Goal: Task Accomplishment & Management: Use online tool/utility

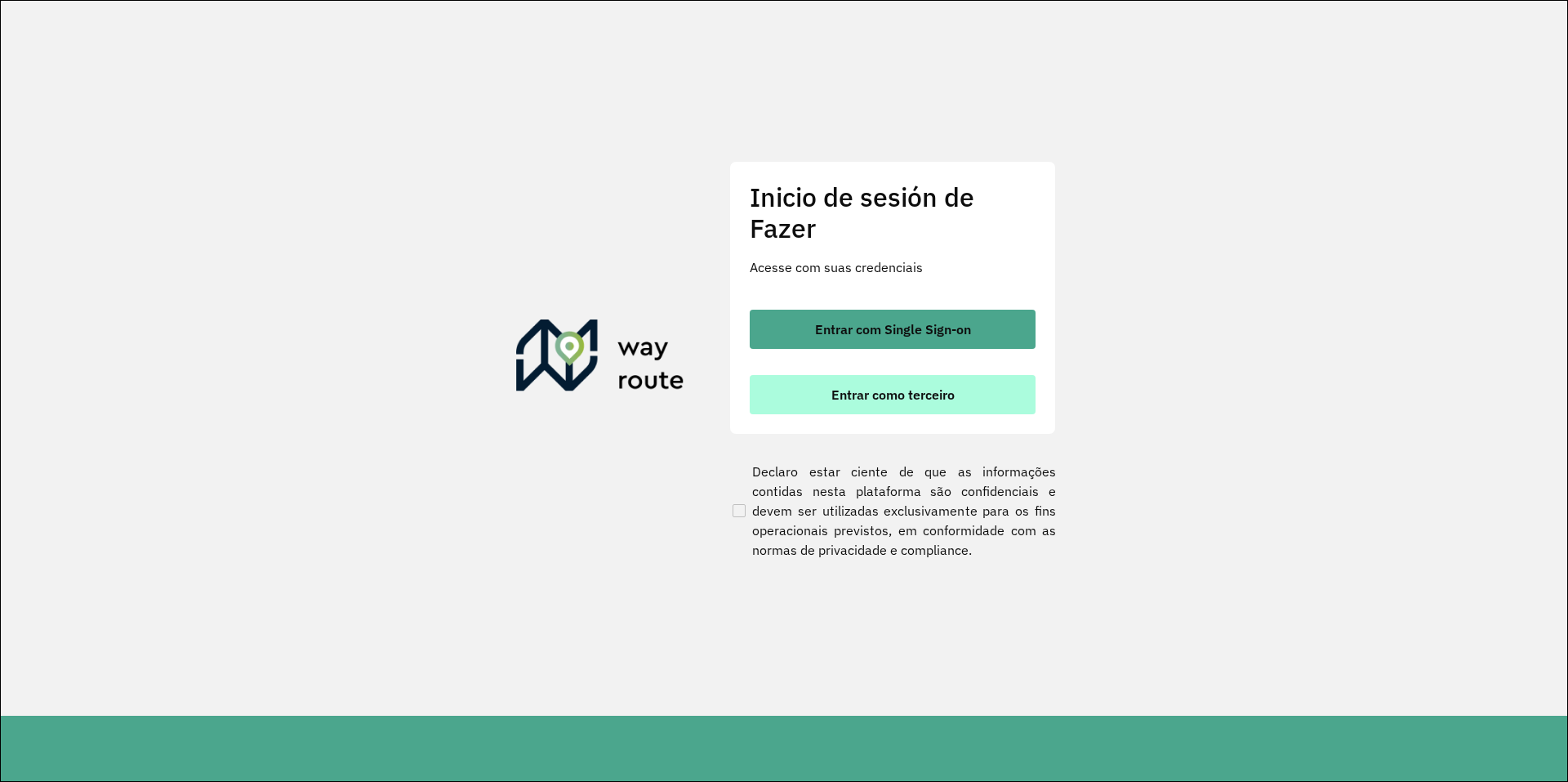
click at [927, 383] on button "Entrar como terceiro" at bounding box center [892, 394] width 285 height 39
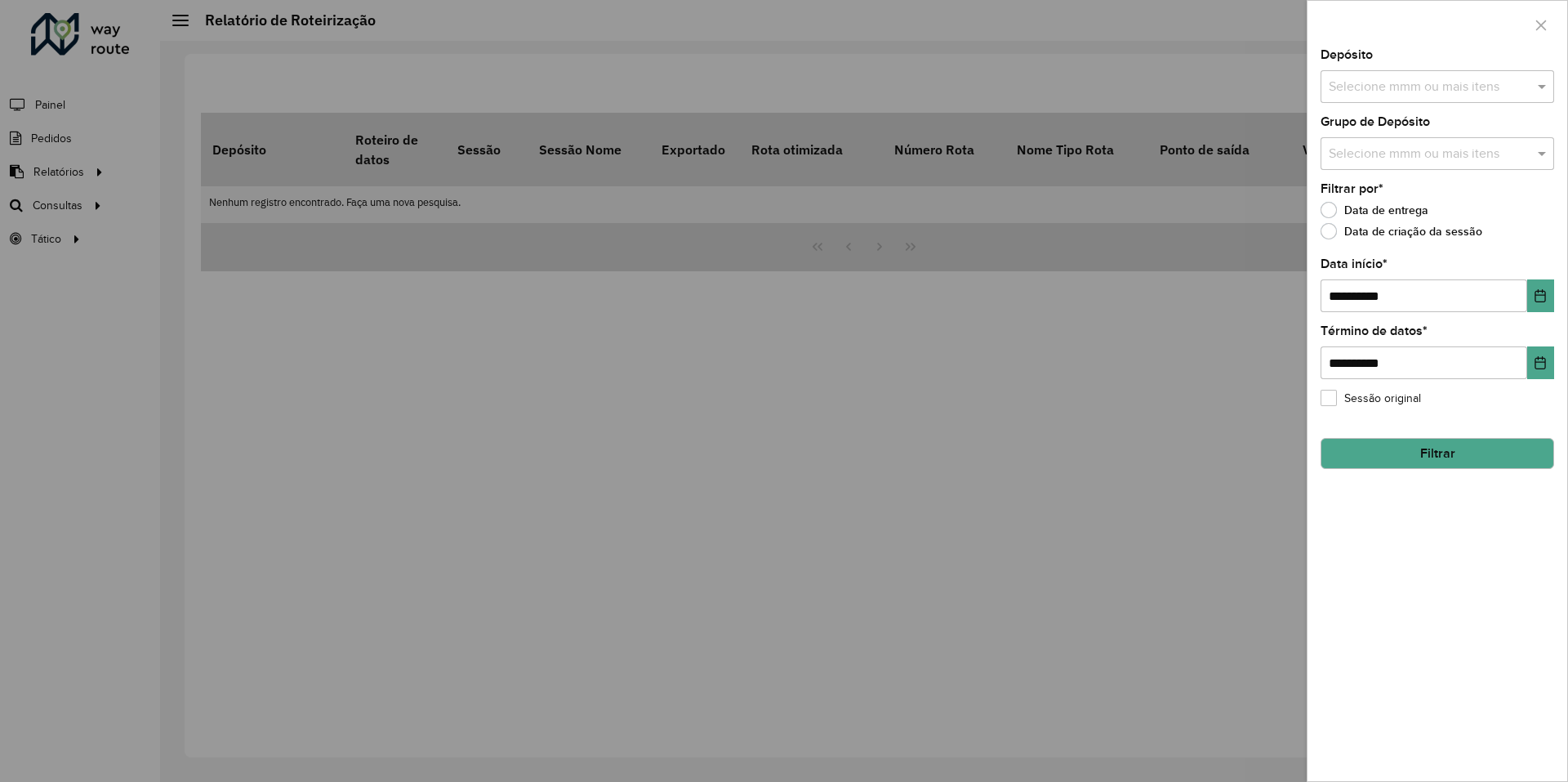
click at [87, 208] on div at bounding box center [784, 391] width 1568 height 782
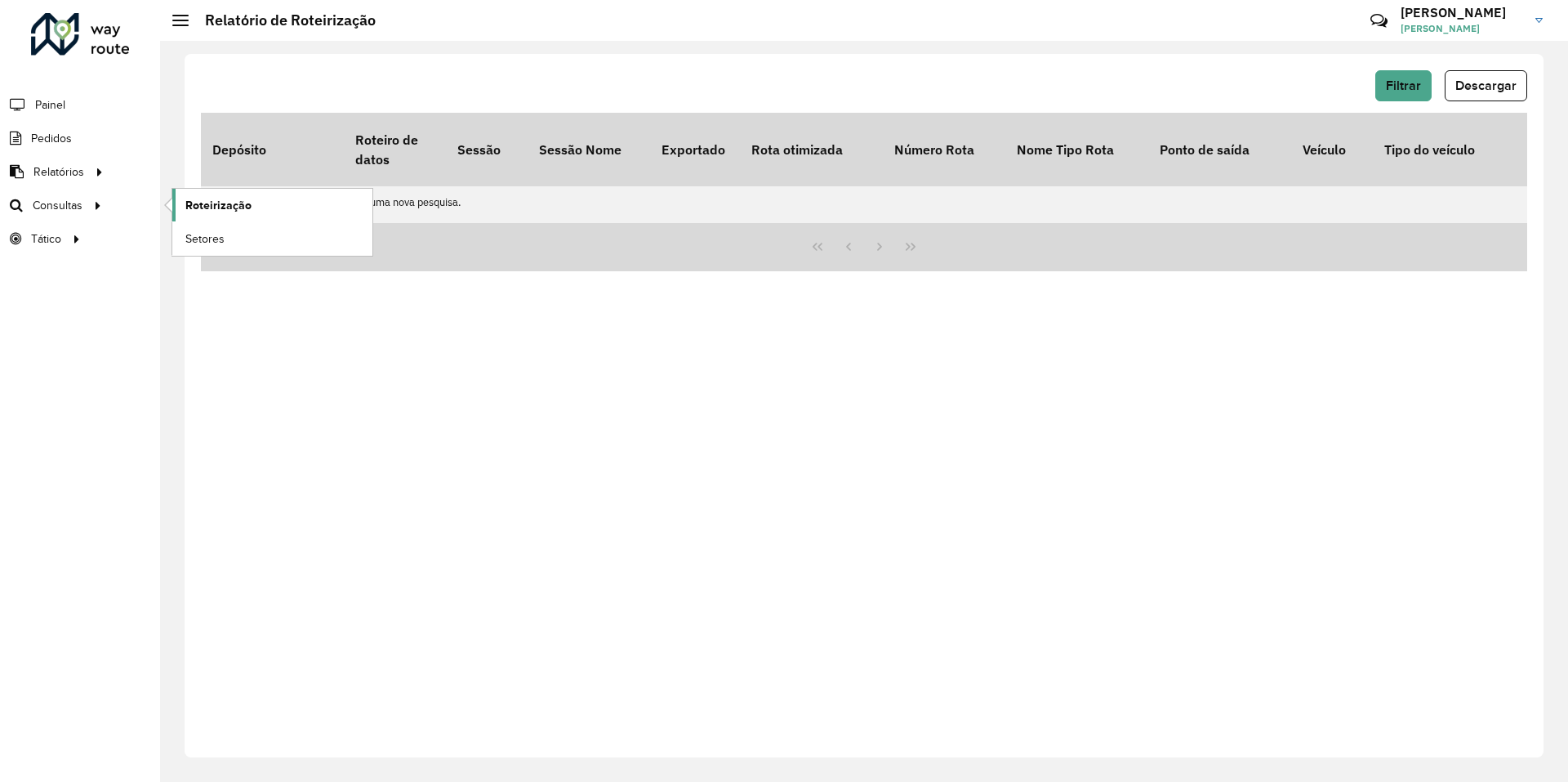
click at [216, 203] on span "Roteirização" at bounding box center [218, 205] width 66 height 17
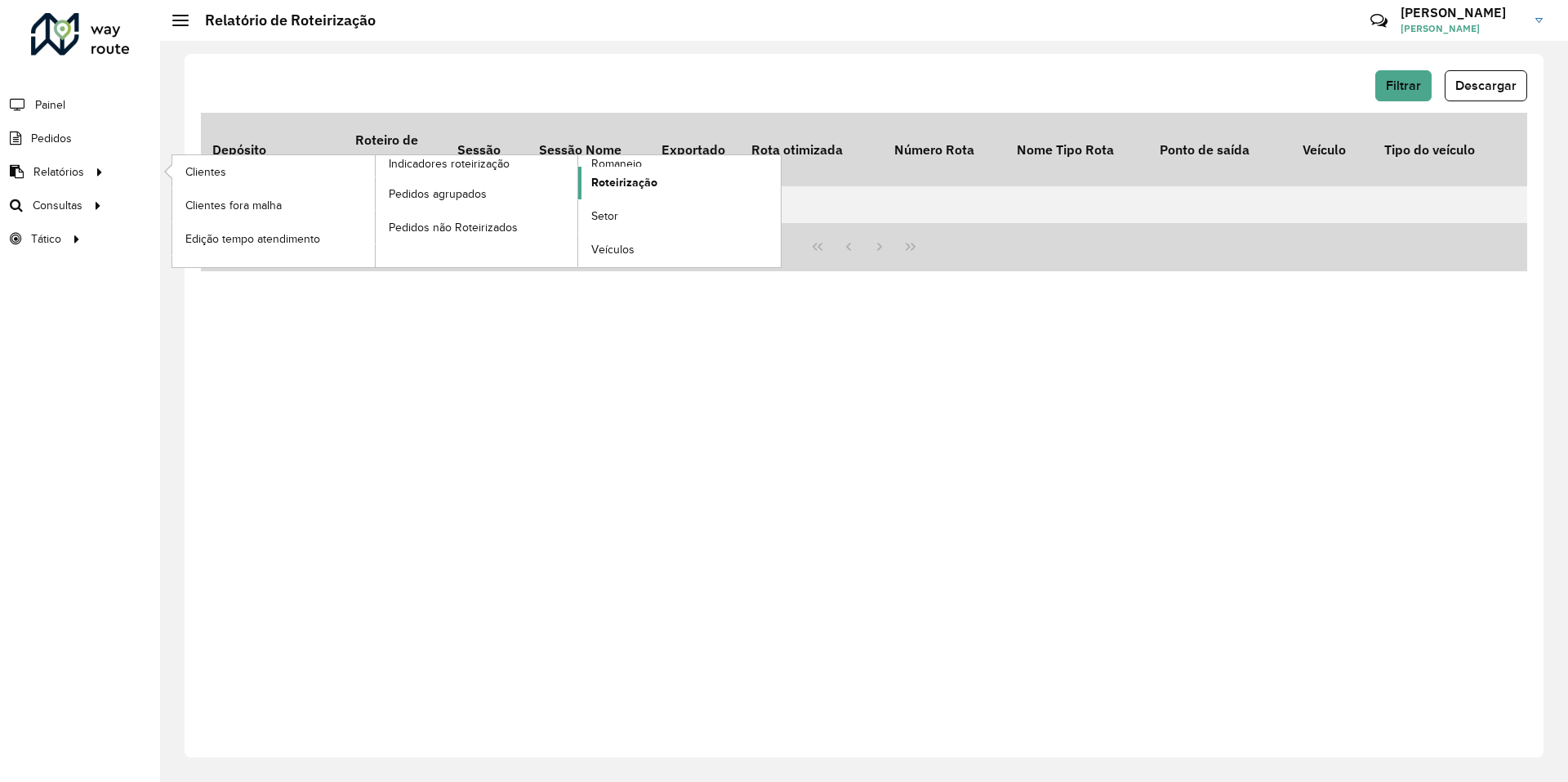
click at [630, 177] on span "Roteirização" at bounding box center [624, 183] width 66 height 17
click at [637, 188] on span "Roteirização" at bounding box center [624, 183] width 66 height 17
click at [94, 182] on icon at bounding box center [100, 170] width 14 height 24
click at [618, 189] on span "Roteirização" at bounding box center [624, 183] width 66 height 17
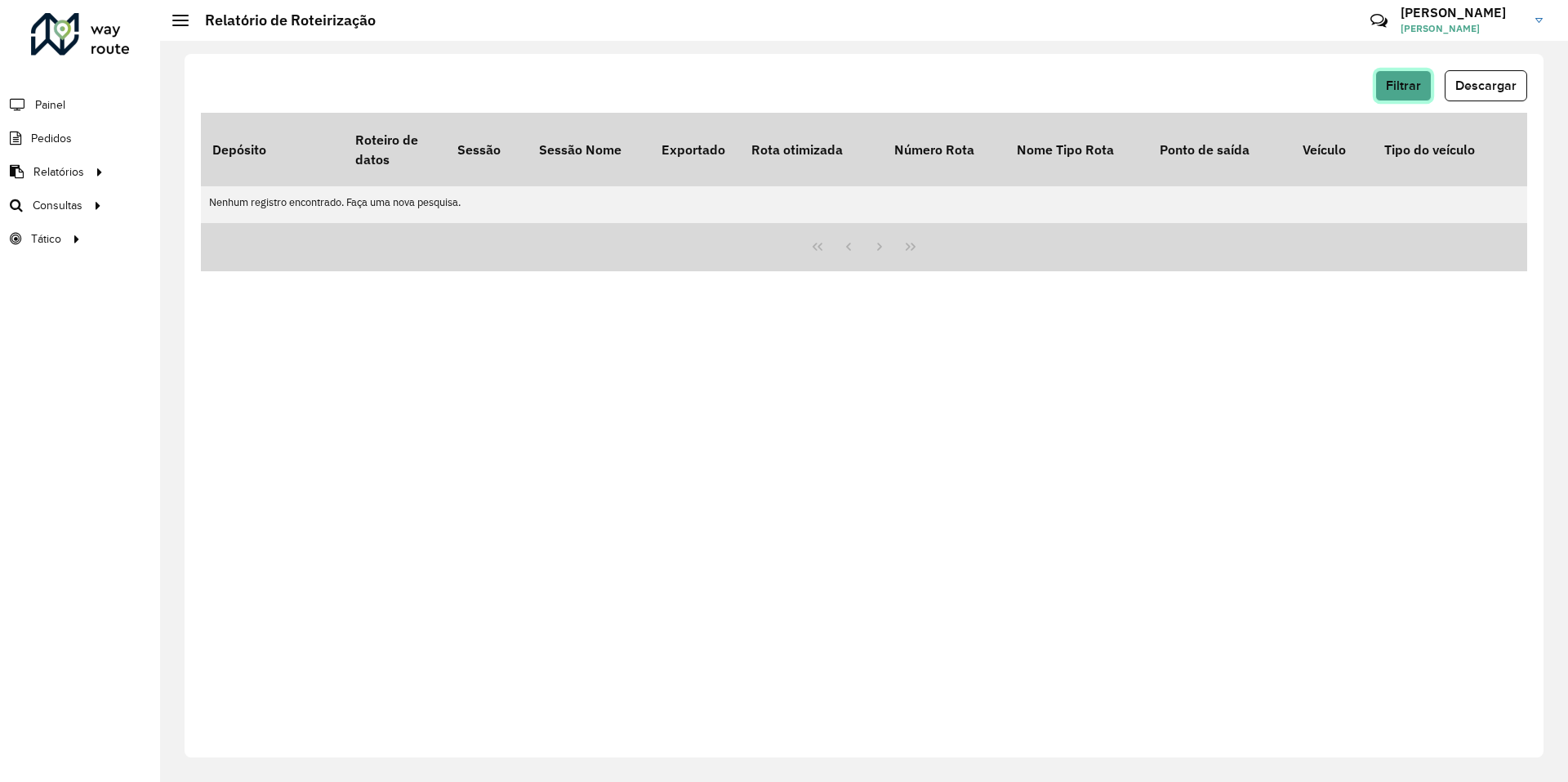
click at [1396, 91] on span "Filtrar" at bounding box center [1404, 85] width 35 height 14
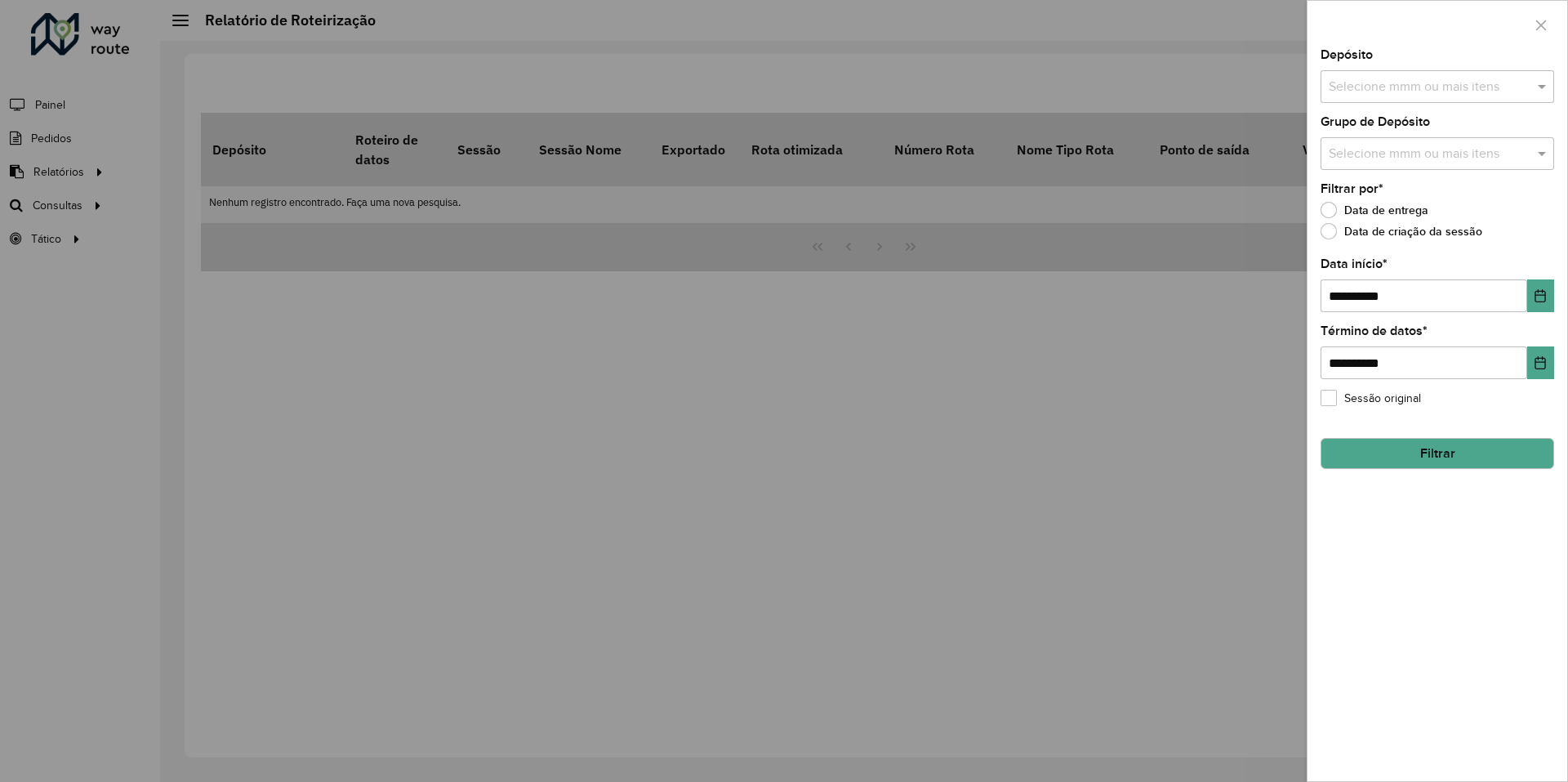
click at [1363, 104] on div "**********" at bounding box center [1437, 415] width 260 height 732
click at [1362, 94] on input "text" at bounding box center [1429, 87] width 209 height 19
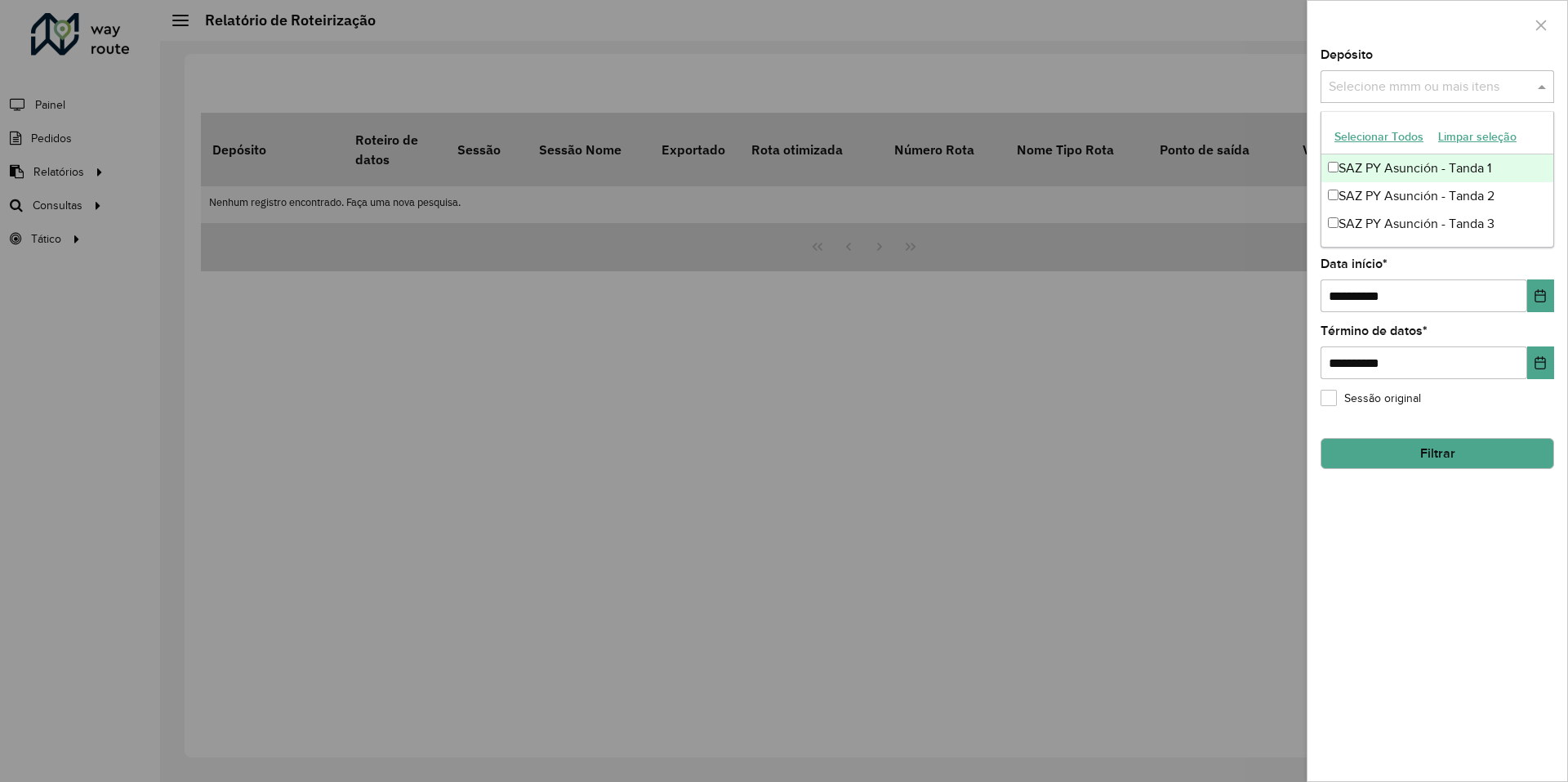
click at [1368, 177] on div "SAZ PY Asunción - Tanda 1" at bounding box center [1437, 167] width 232 height 28
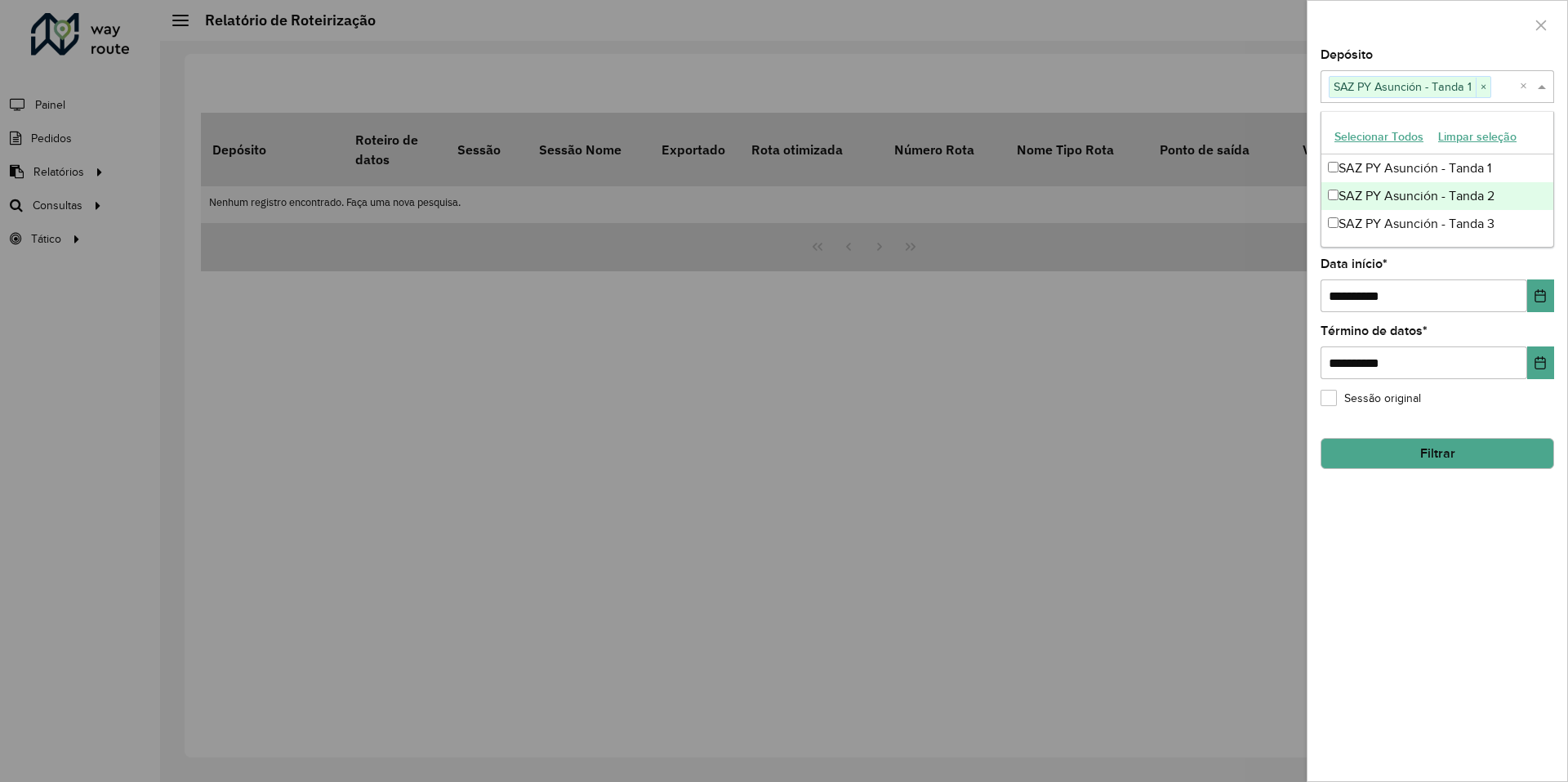
click at [1364, 196] on font "SAZ PY Asunción - Tanda 2" at bounding box center [1416, 195] width 156 height 14
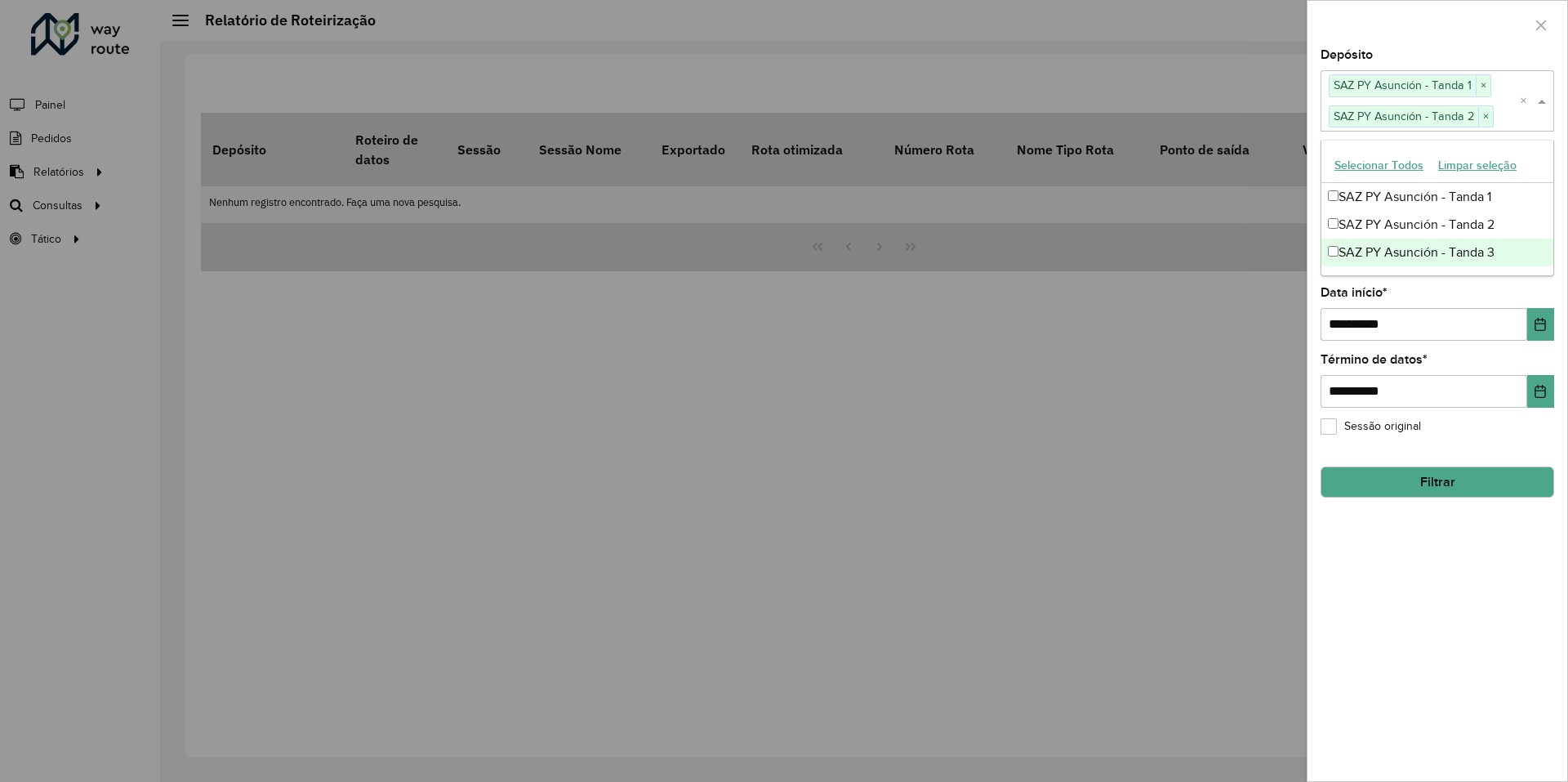
click at [1360, 239] on div "SAZ PY Asunción - Tanda 3" at bounding box center [1437, 252] width 232 height 28
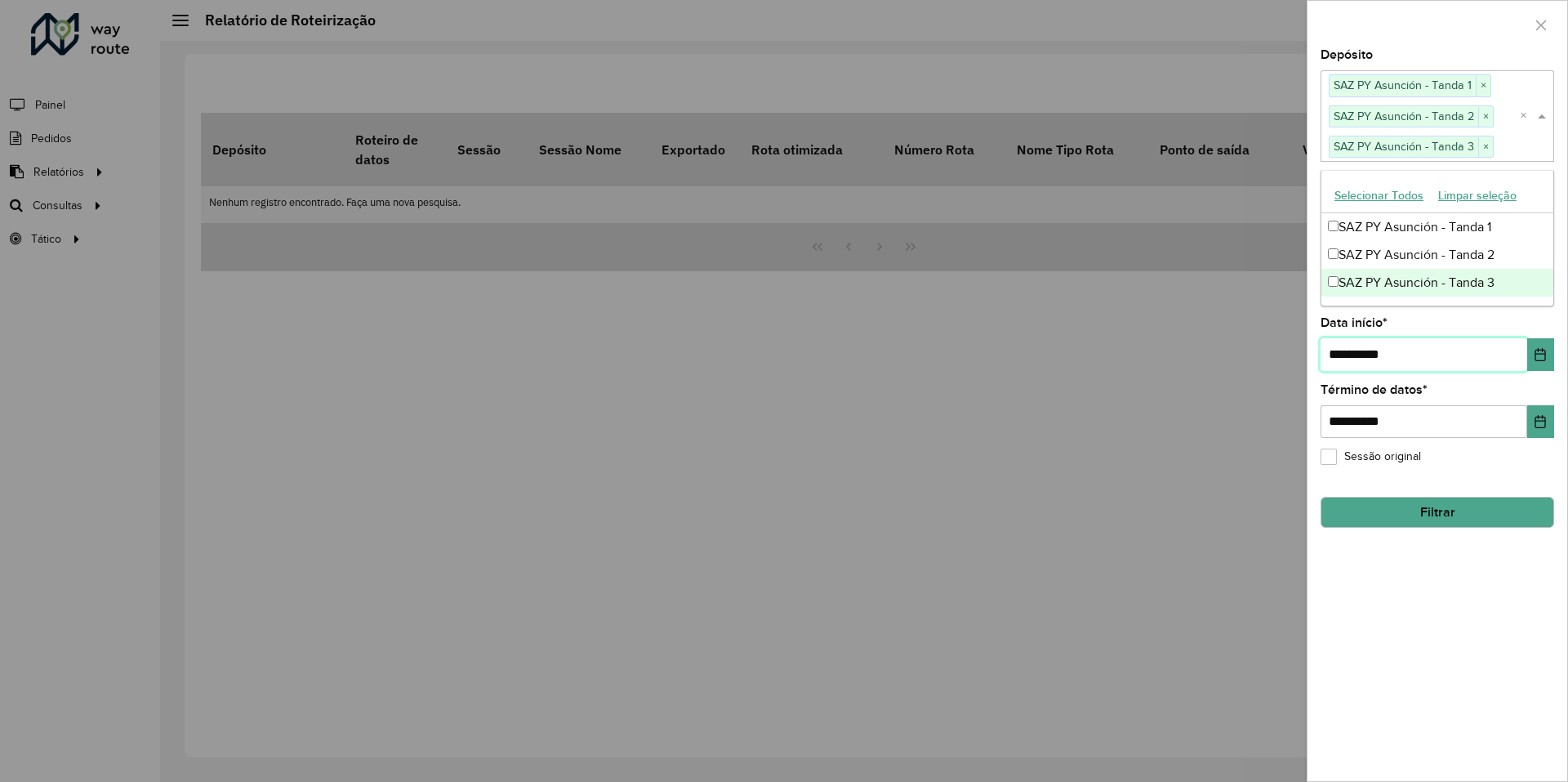
click at [1344, 357] on input "**********" at bounding box center [1424, 354] width 207 height 33
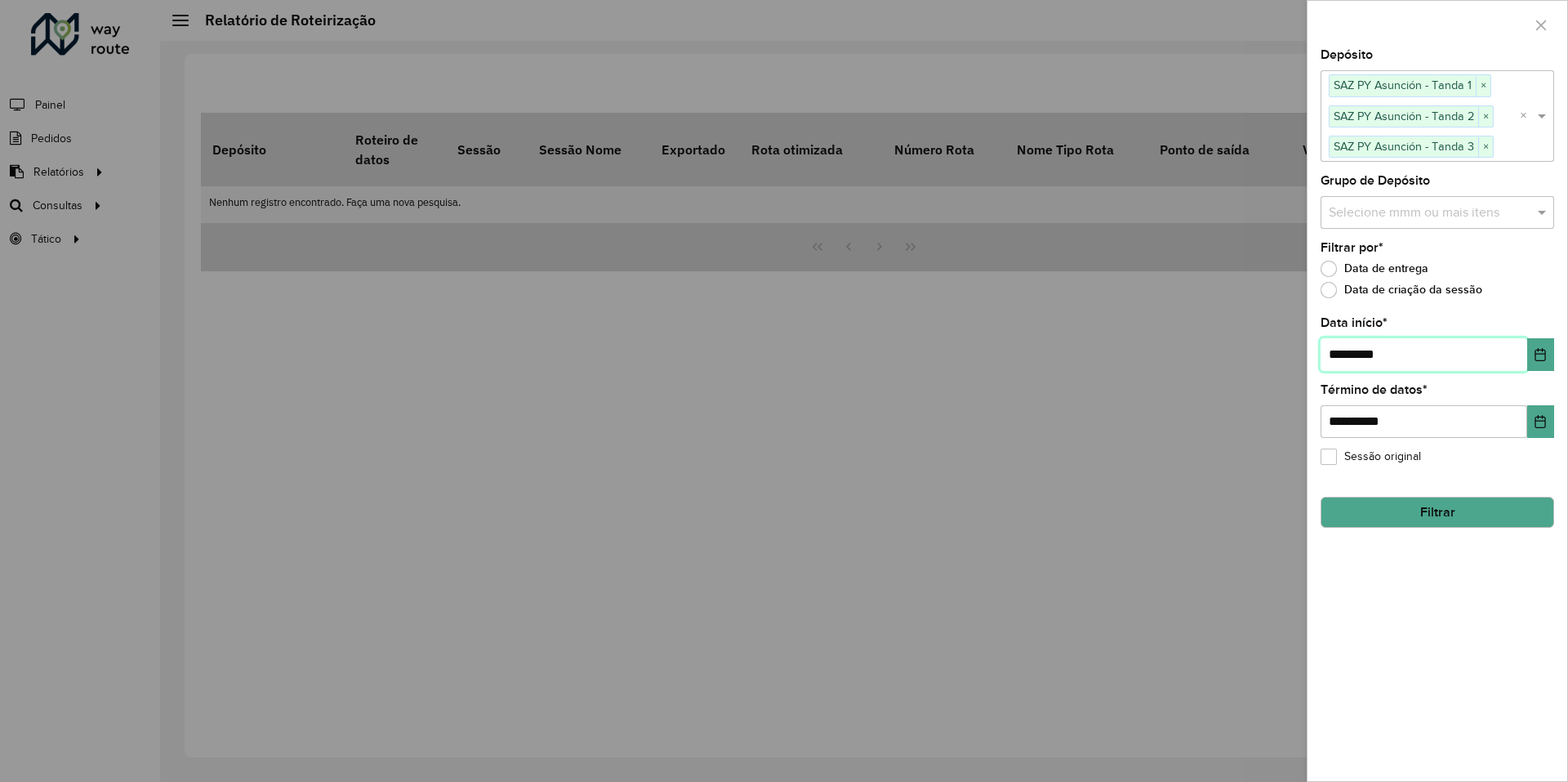
type input "**********"
click at [1329, 457] on label "Sessão original" at bounding box center [1371, 456] width 100 height 17
click at [1387, 501] on button "Filtrar" at bounding box center [1437, 512] width 234 height 31
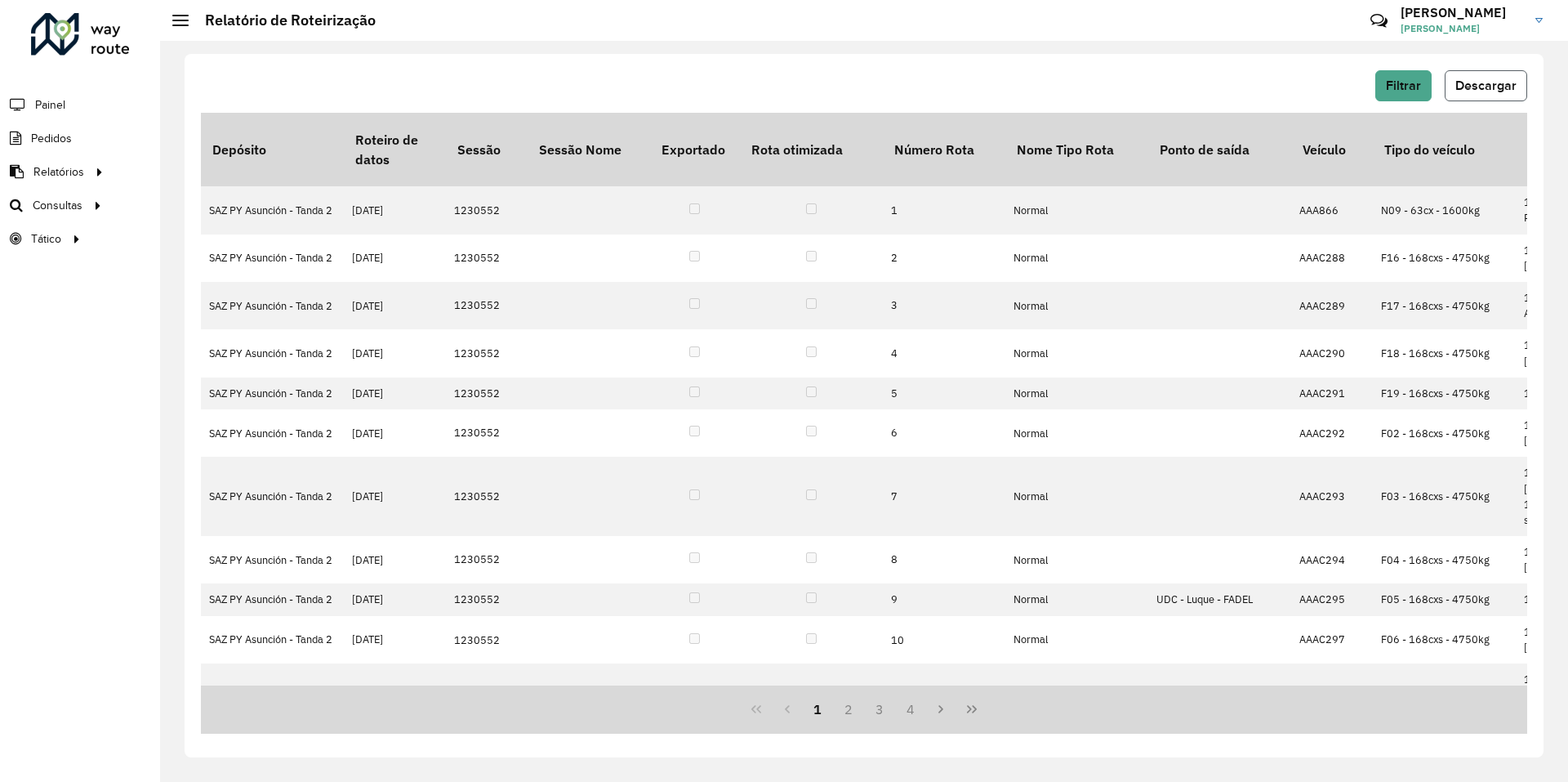
click at [1498, 92] on button "Descargar" at bounding box center [1486, 85] width 83 height 31
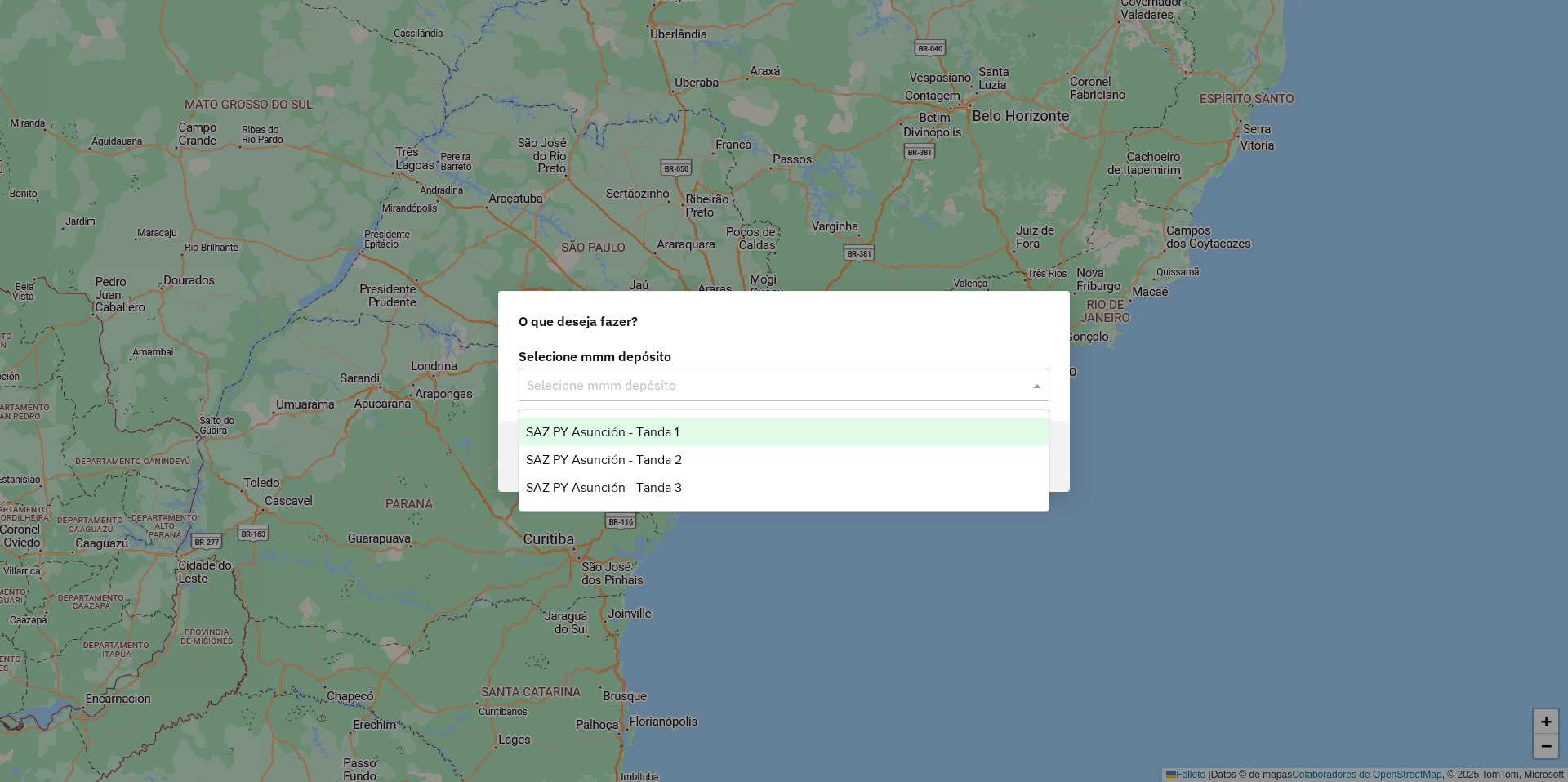
click at [1014, 384] on div at bounding box center [784, 384] width 531 height 21
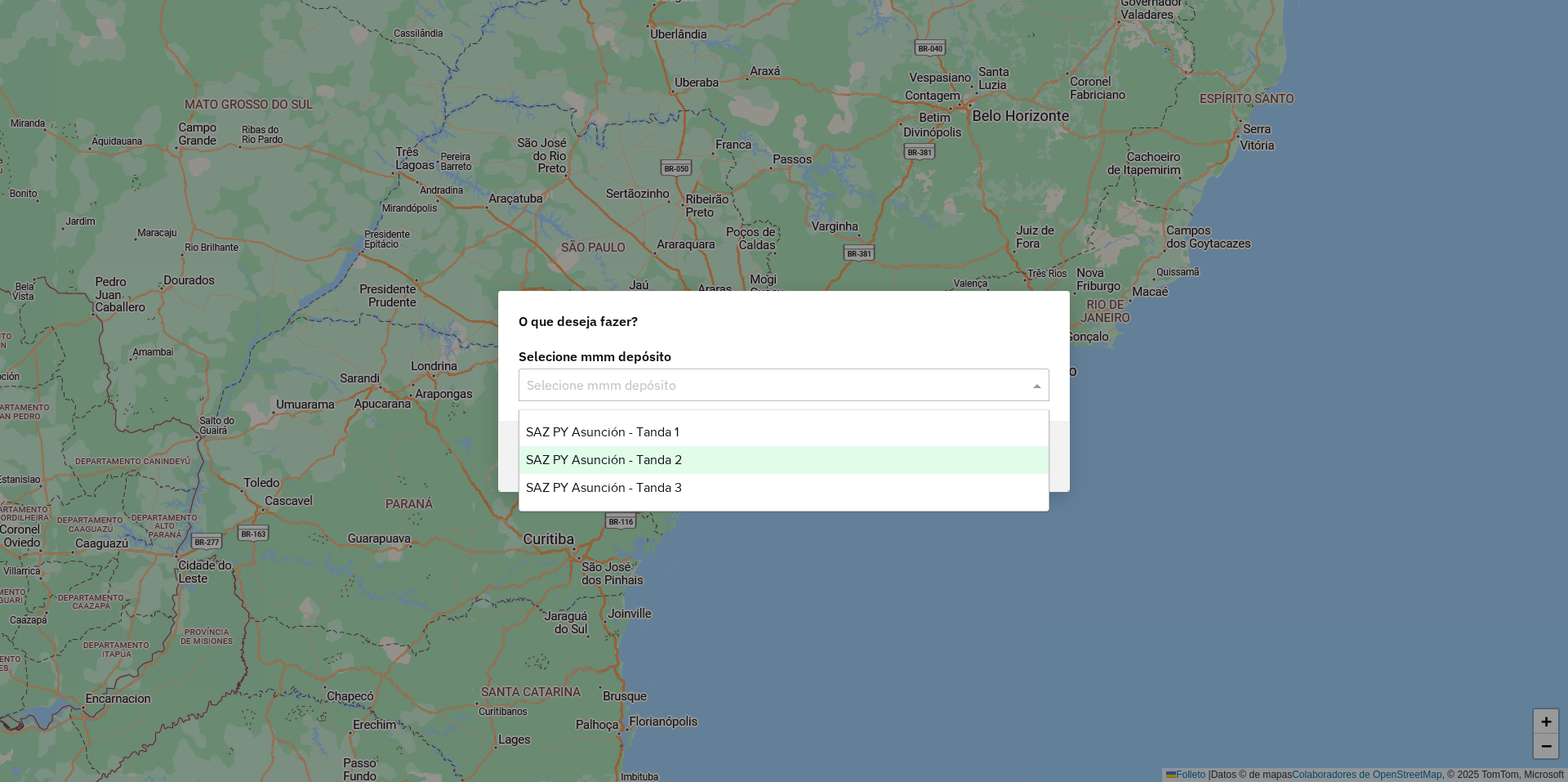
click at [668, 459] on span "SAZ PY Asunción - Tanda 2" at bounding box center [604, 459] width 156 height 14
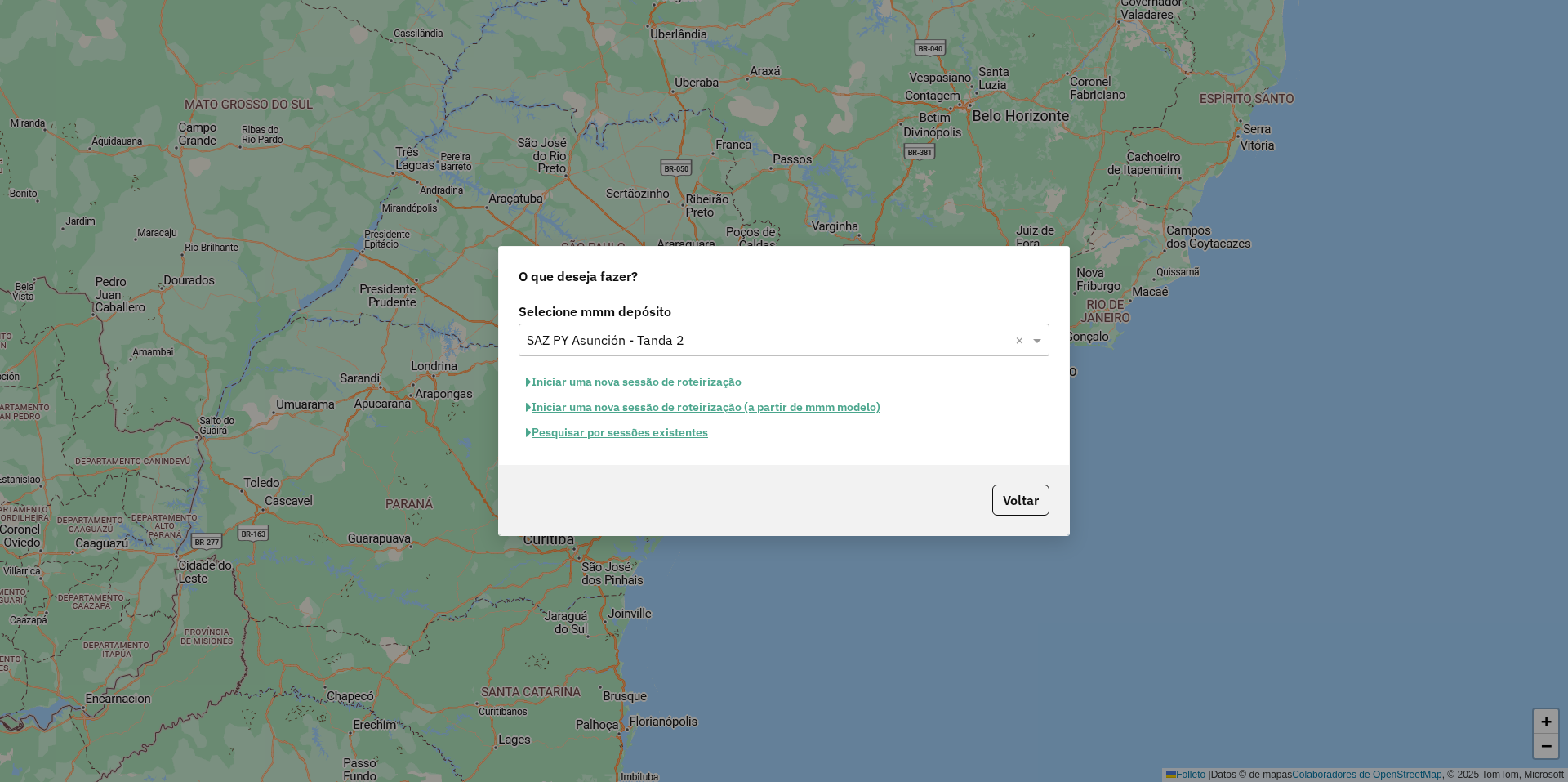
click at [655, 379] on font "Iniciar uma nova sessão de roteirização" at bounding box center [636, 382] width 210 height 15
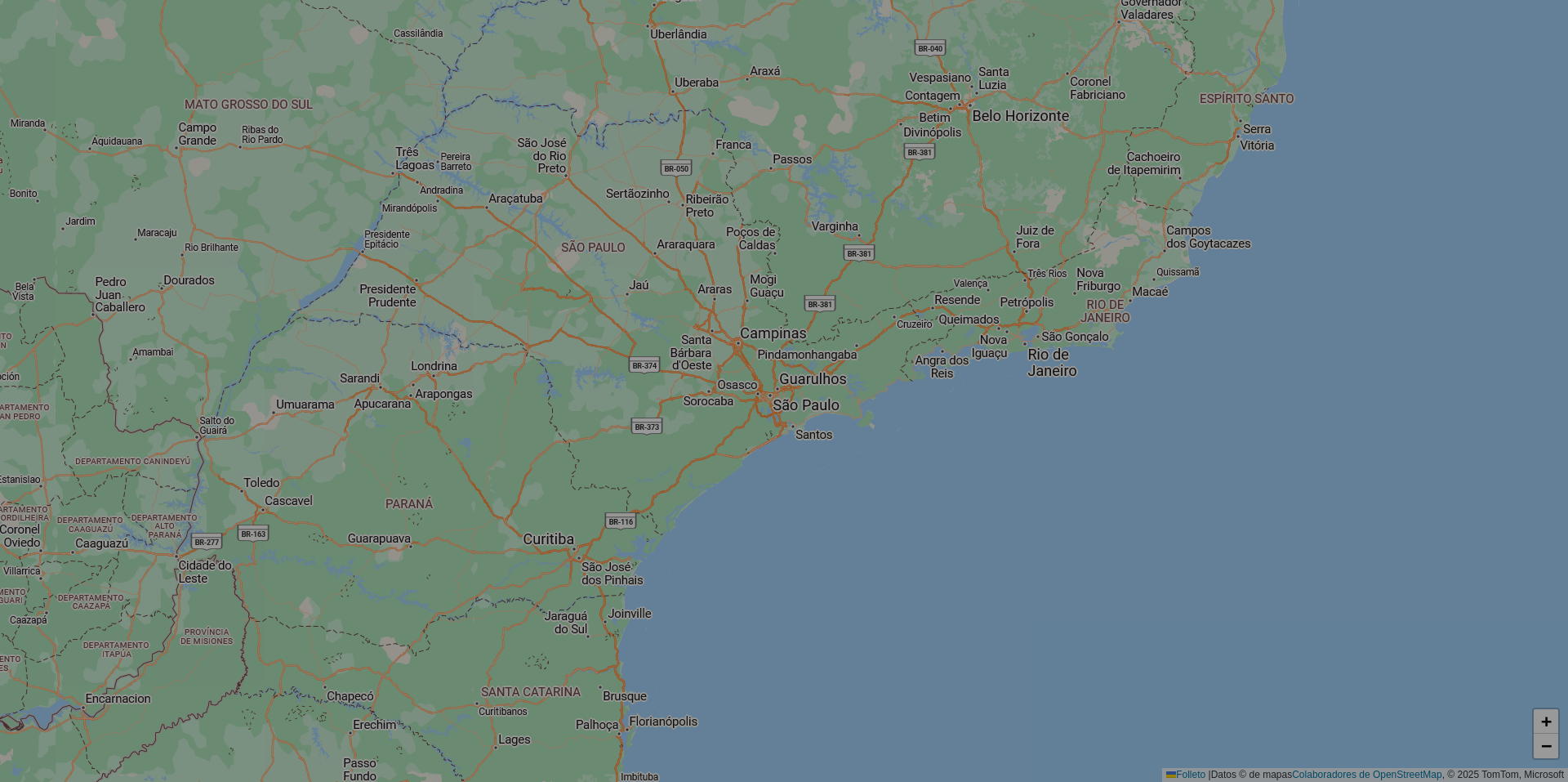
select select "*"
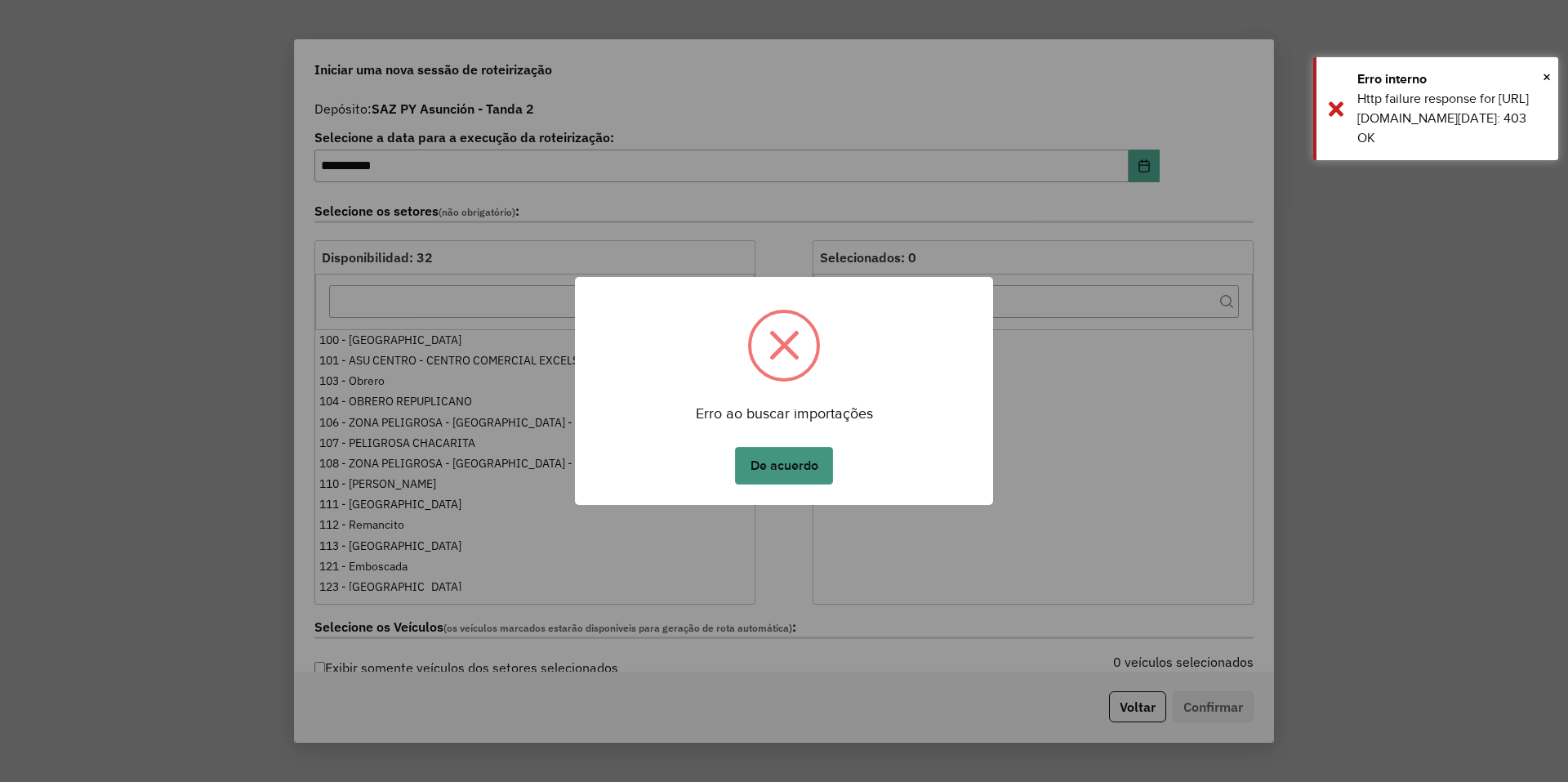
click at [801, 467] on button "De acuerdo" at bounding box center [784, 466] width 98 height 38
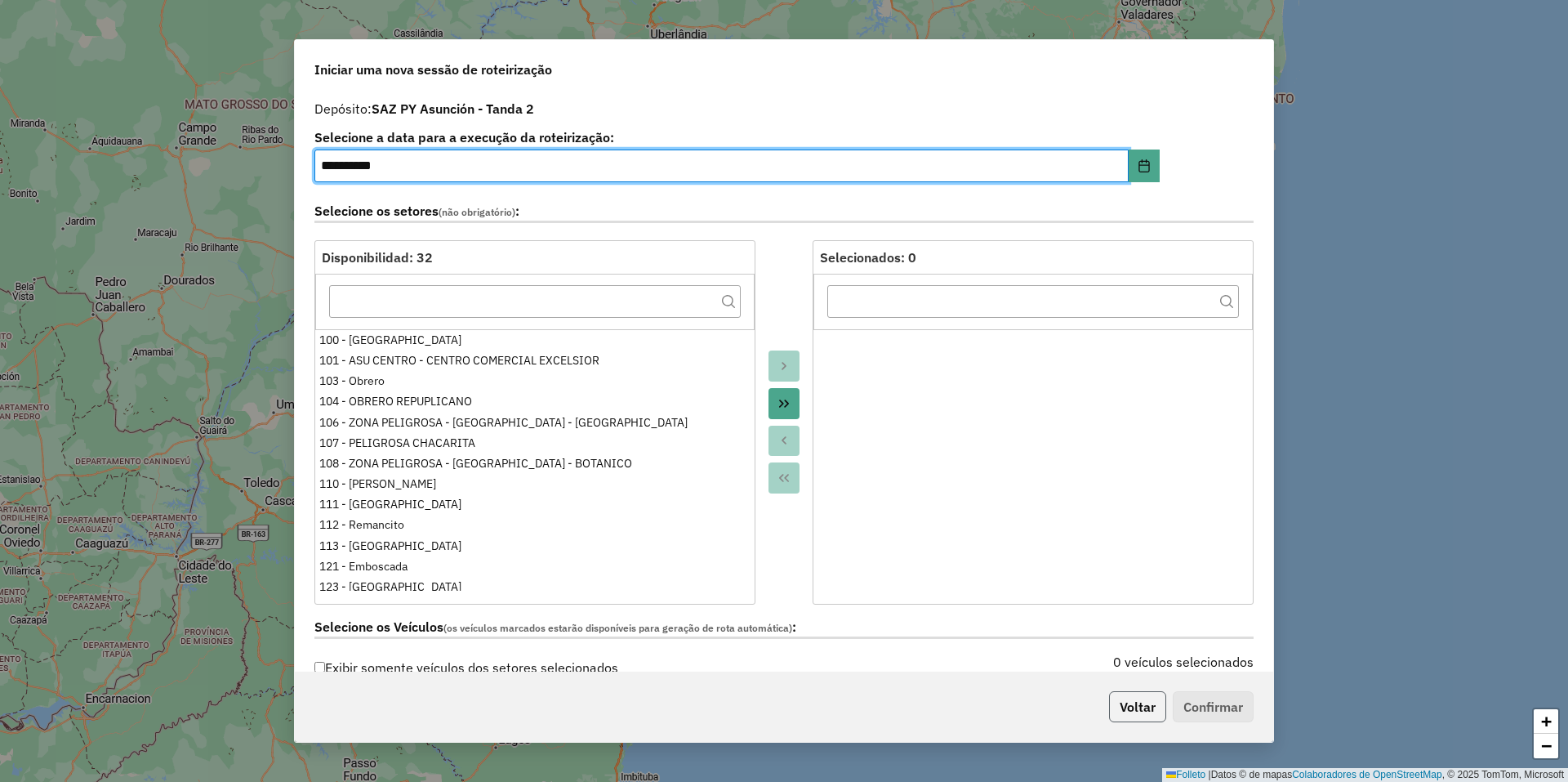
click at [1141, 698] on button "Voltar" at bounding box center [1138, 706] width 57 height 31
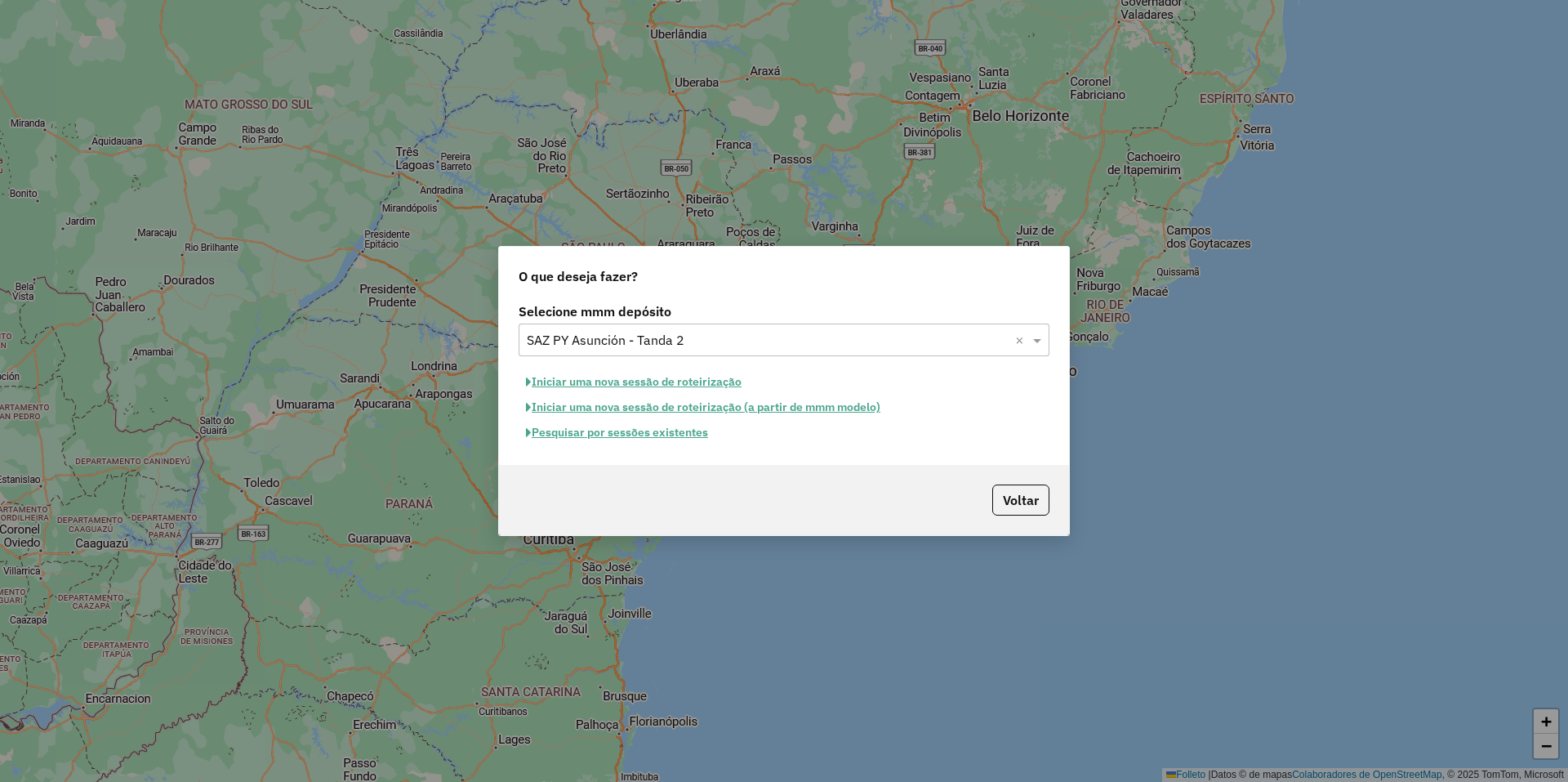
click at [626, 436] on font "Pesquisar por sessões existentes" at bounding box center [619, 432] width 177 height 15
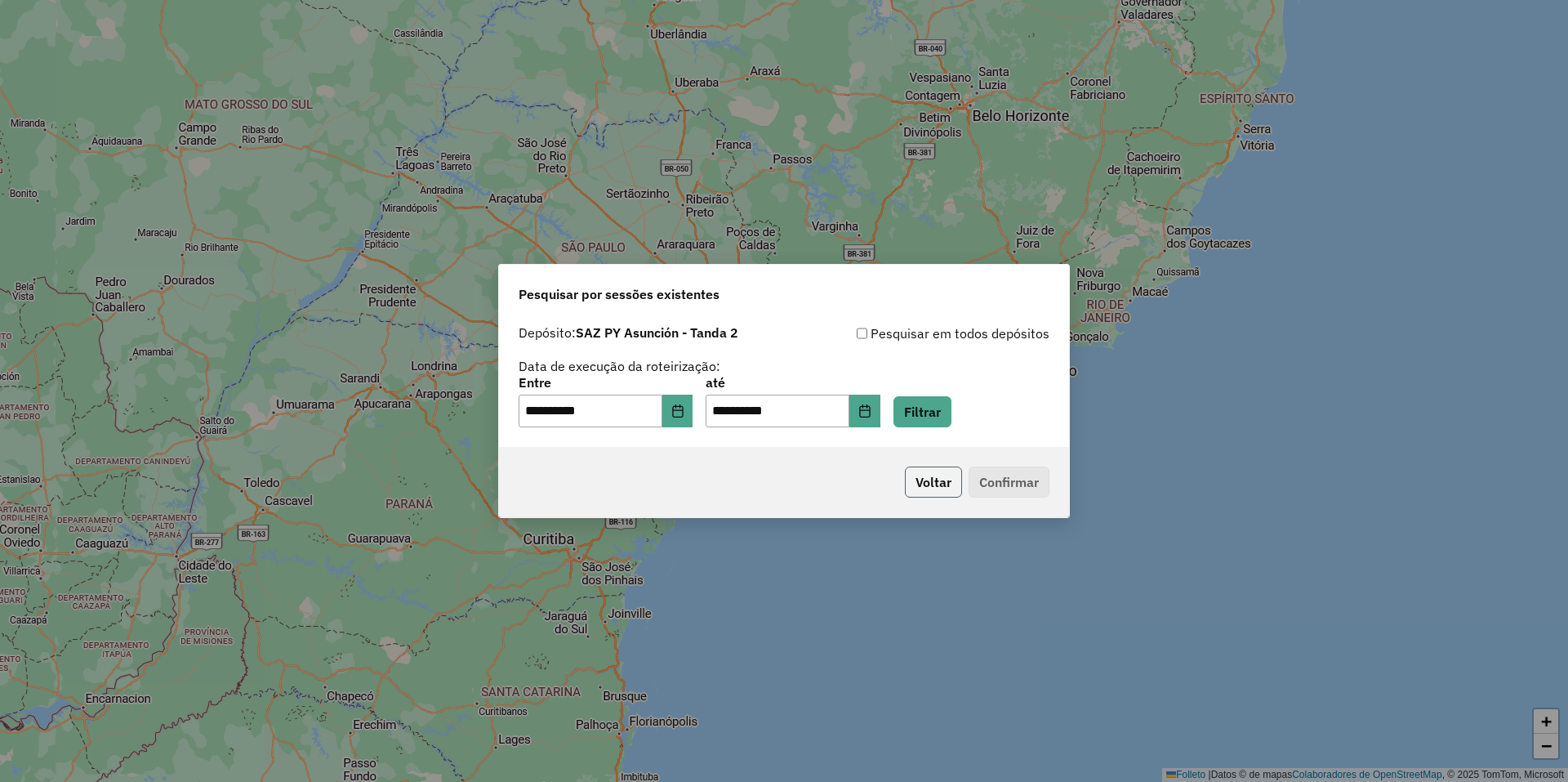
click at [942, 478] on button "Voltar" at bounding box center [933, 481] width 57 height 31
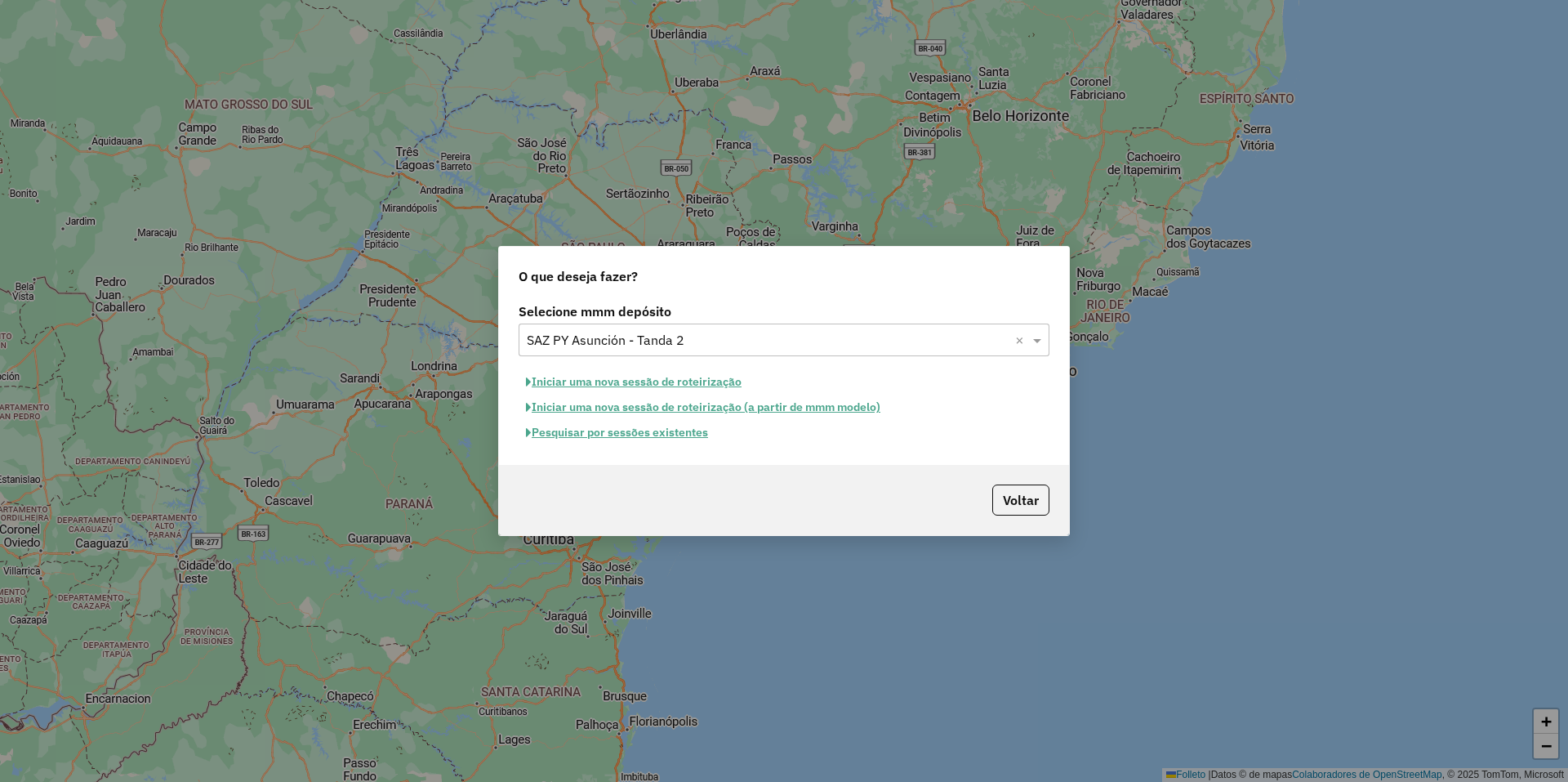
click at [655, 430] on font "Pesquisar por sessões existentes" at bounding box center [619, 432] width 177 height 15
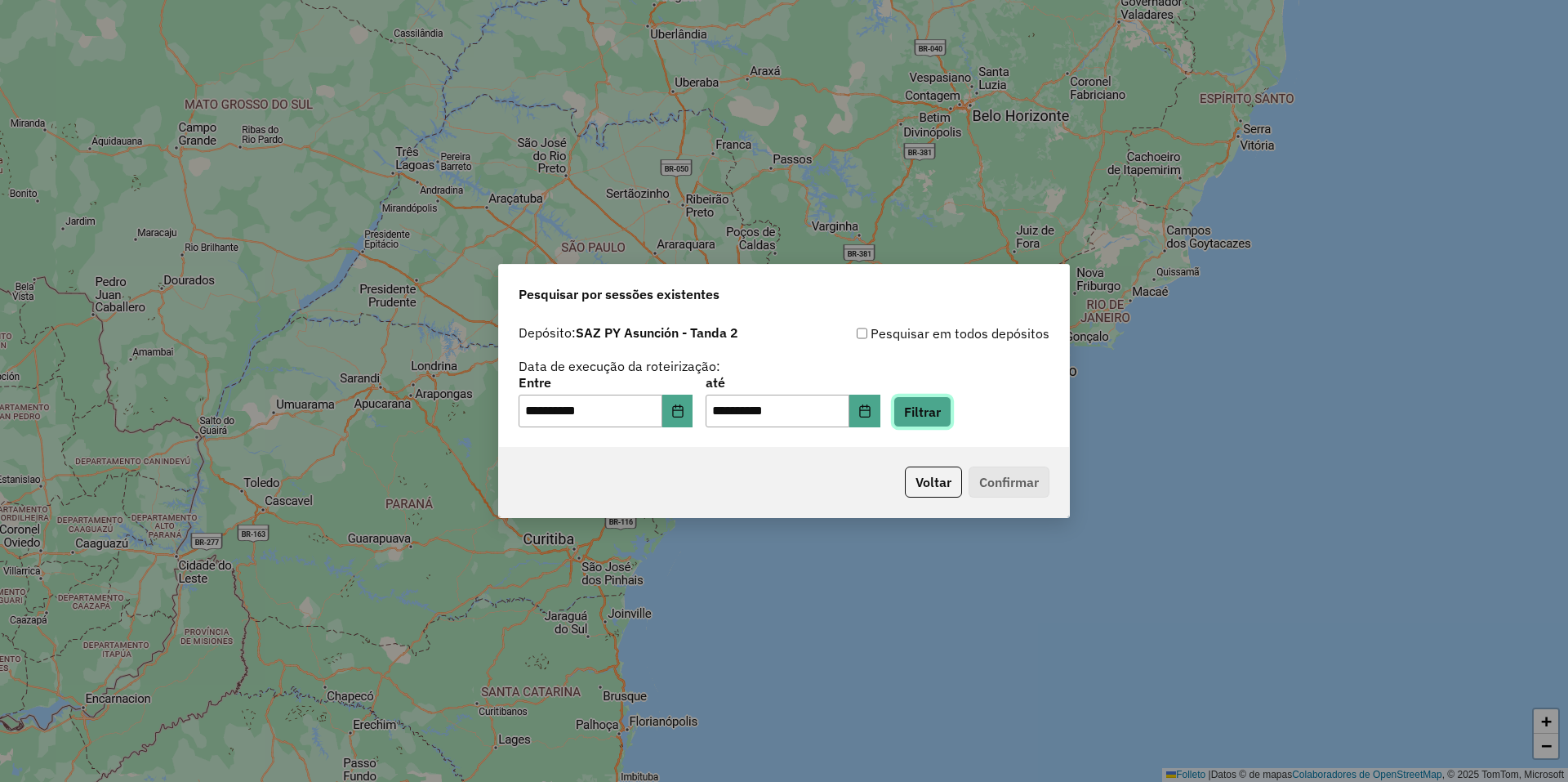
click at [948, 418] on button "Filtrar" at bounding box center [922, 411] width 58 height 31
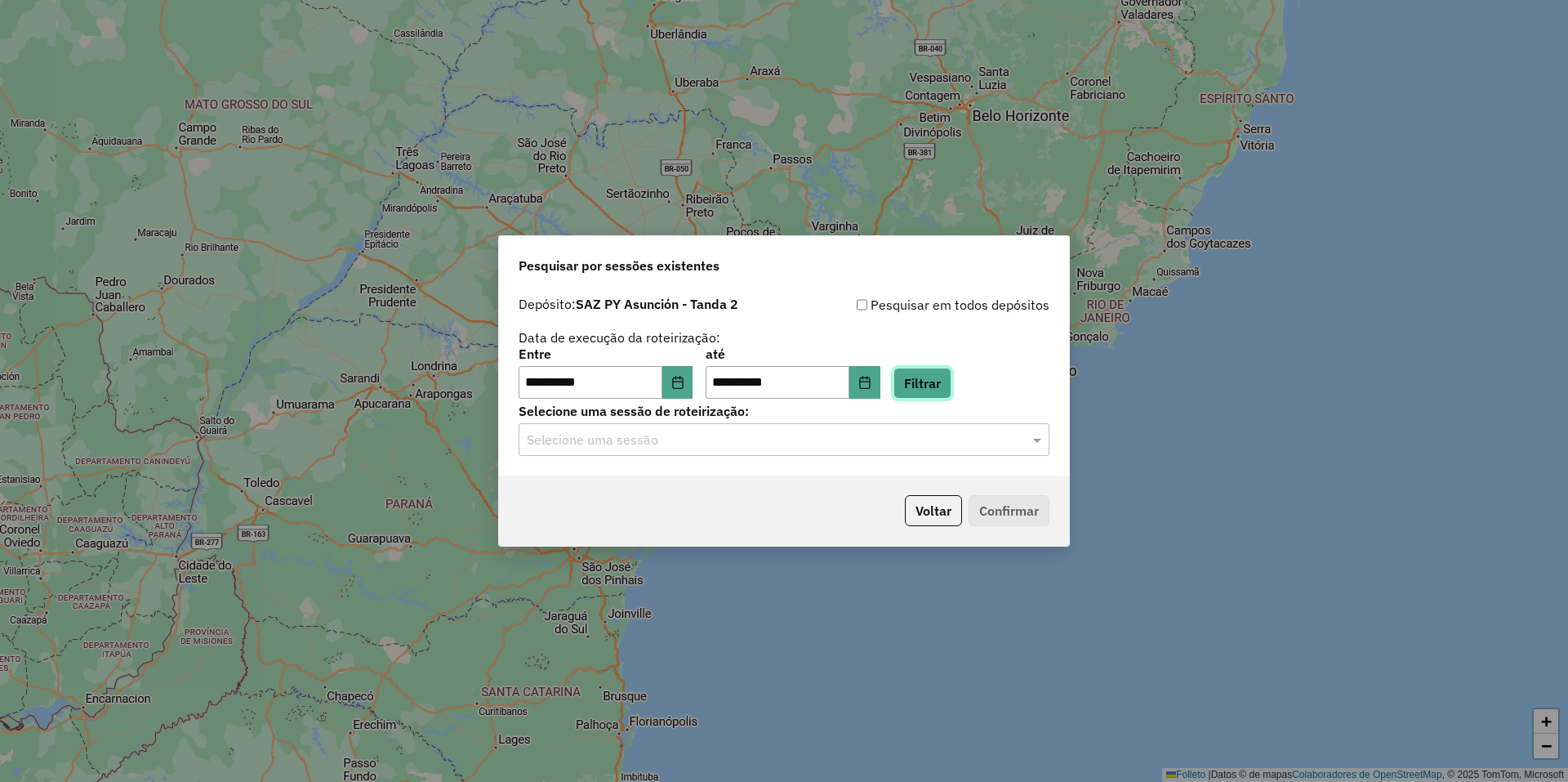
click at [947, 398] on button "Filtrar" at bounding box center [922, 383] width 58 height 31
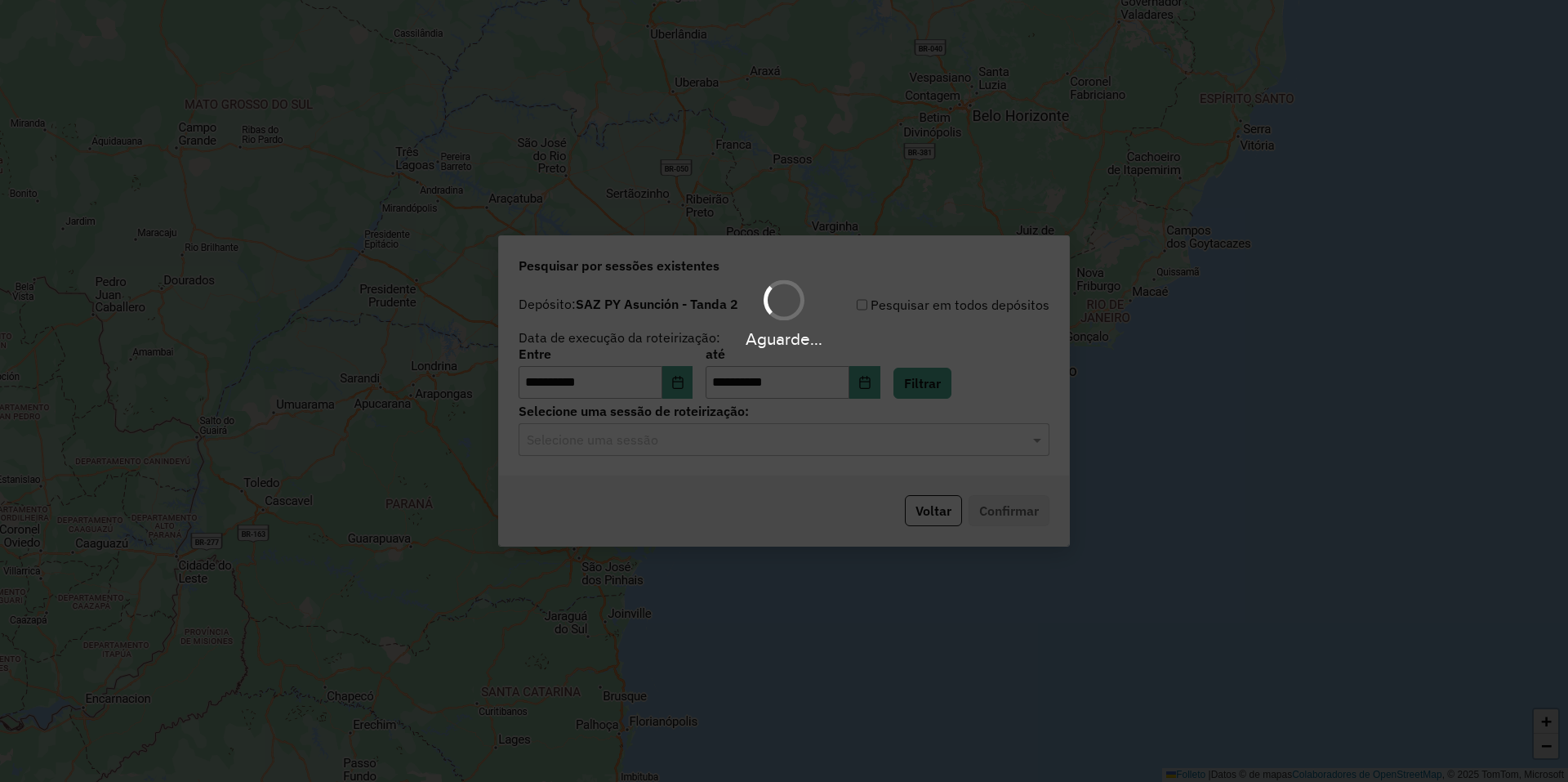
click at [1080, 301] on div "**********" at bounding box center [784, 391] width 1568 height 782
